Goal: Communication & Community: Answer question/provide support

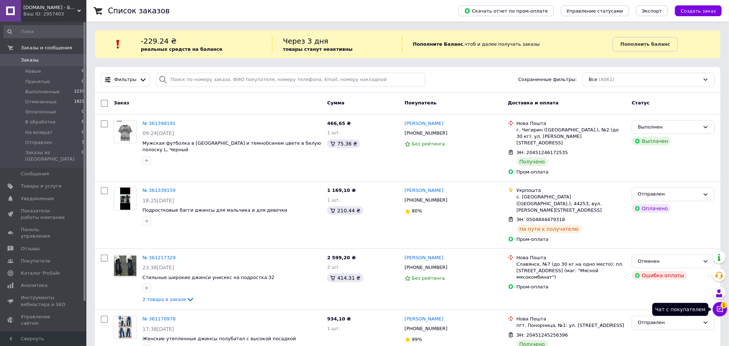
click at [726, 311] on button "Чат с покупателем 1" at bounding box center [719, 309] width 14 height 14
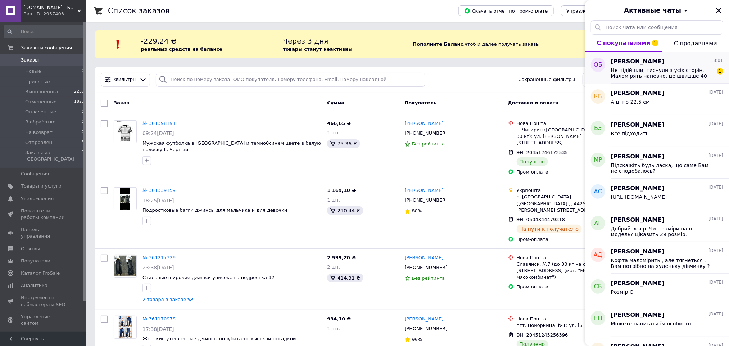
click at [649, 76] on span "Не підійшли, тиснули з усіх сторін. Маломірять напевно, це швидше 40 розміо, на…" at bounding box center [662, 73] width 102 height 12
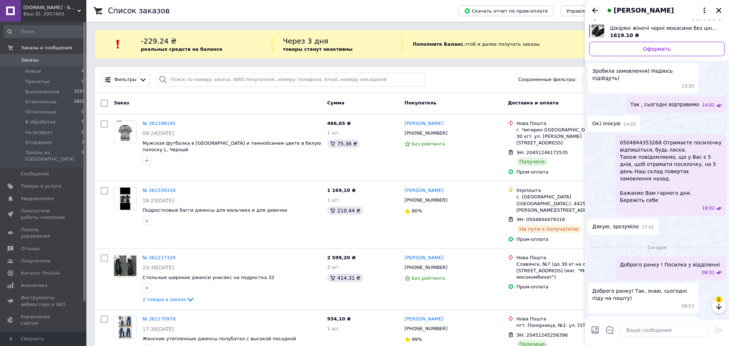
scroll to position [423, 0]
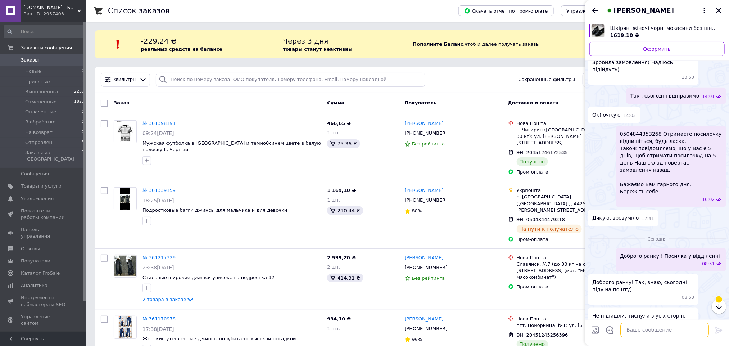
click at [651, 330] on textarea at bounding box center [664, 330] width 88 height 14
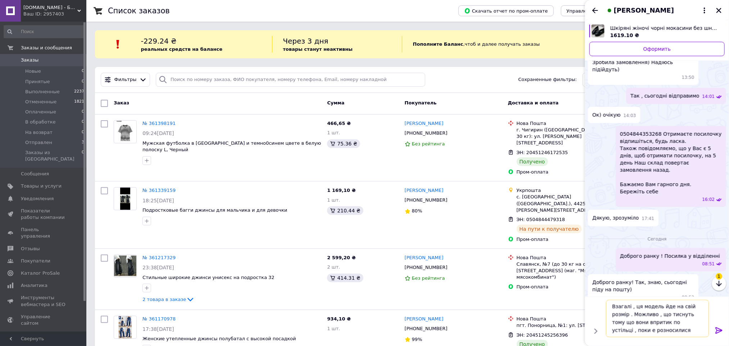
type textarea "Взагалі , ця модель йде на свій розмір . Можливо , що тиснуть тому що вони впри…"
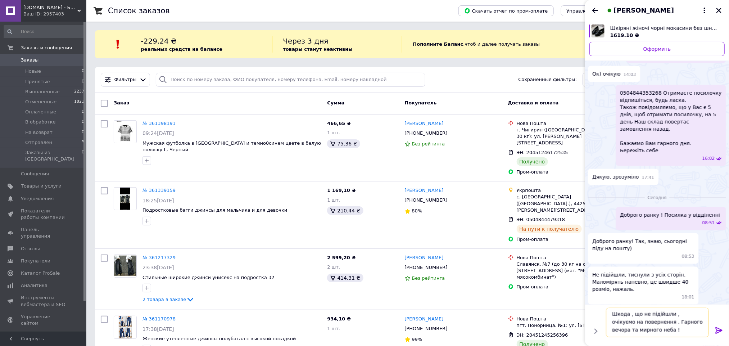
type textarea "Шкода , що не підійшли , очікуємо на повернення . Гарного вечора та мирного неб…"
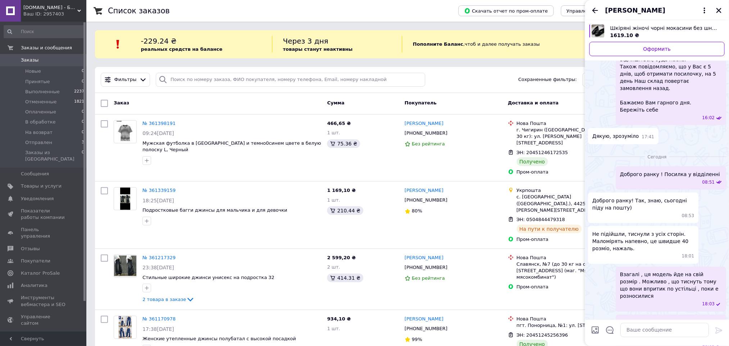
click at [723, 11] on div at bounding box center [718, 10] width 9 height 9
click at [720, 11] on icon "Закрыть" at bounding box center [718, 10] width 5 height 5
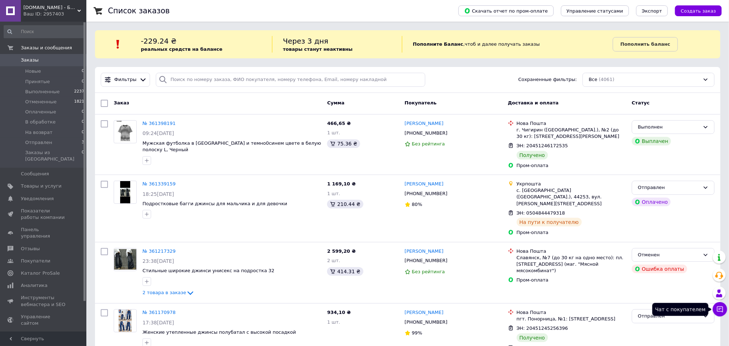
click at [722, 307] on icon at bounding box center [720, 309] width 6 height 6
